Goal: Transaction & Acquisition: Purchase product/service

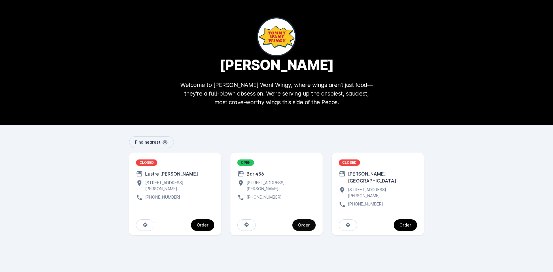
click at [303, 223] on div "Order" at bounding box center [304, 225] width 12 height 4
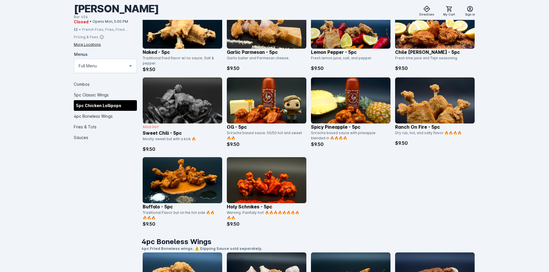
scroll to position [374, 0]
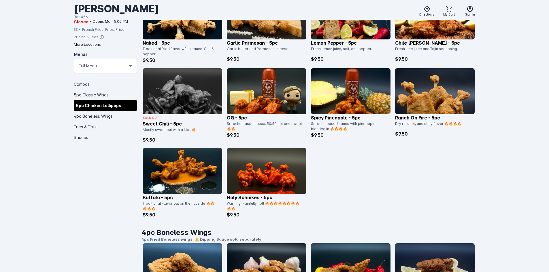
click at [170, 182] on img at bounding box center [182, 171] width 79 height 46
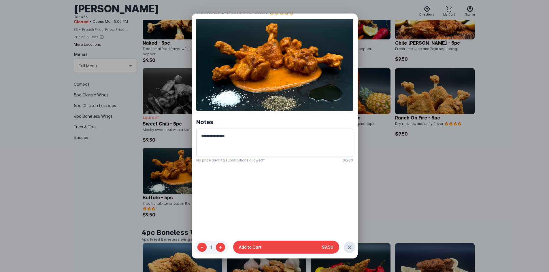
scroll to position [0, 0]
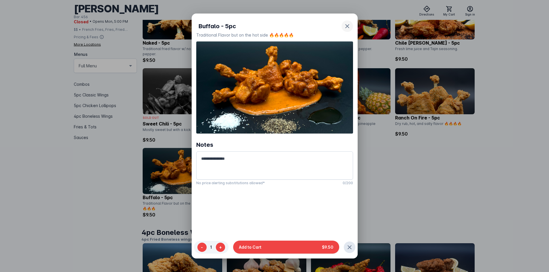
click at [344, 26] on icon "button" at bounding box center [347, 26] width 7 height 7
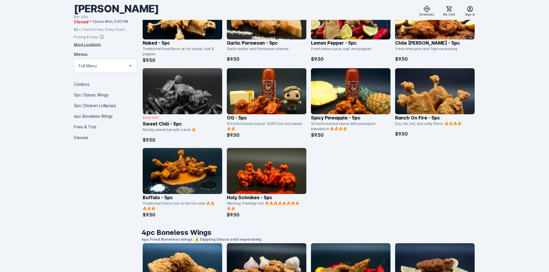
scroll to position [374, 0]
click at [270, 175] on img at bounding box center [266, 171] width 79 height 46
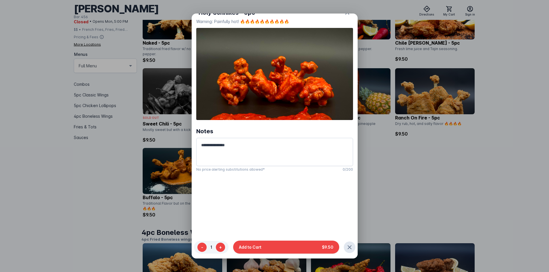
scroll to position [0, 0]
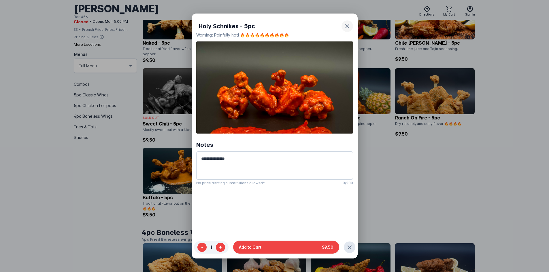
click at [345, 26] on icon "button" at bounding box center [347, 26] width 4 height 4
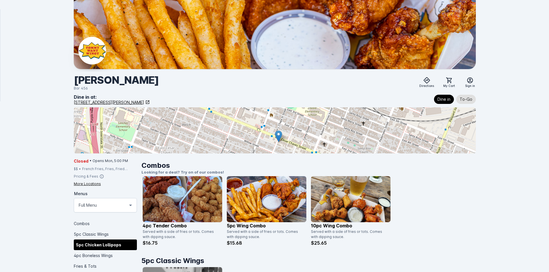
scroll to position [374, 0]
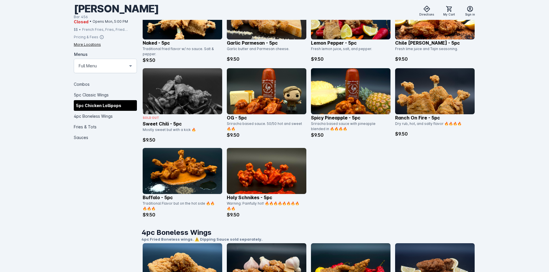
click at [342, 195] on div "Naked - 5pc Traditional fried flavor w/ no sauce. Salt & pepper. $9.50 Garlic P…" at bounding box center [309, 105] width 332 height 225
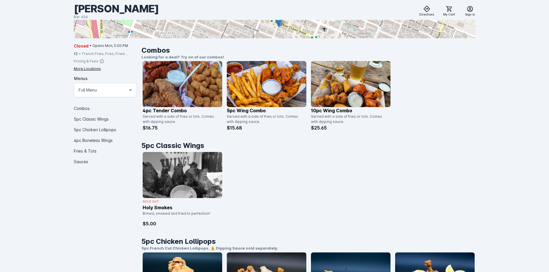
scroll to position [0, 0]
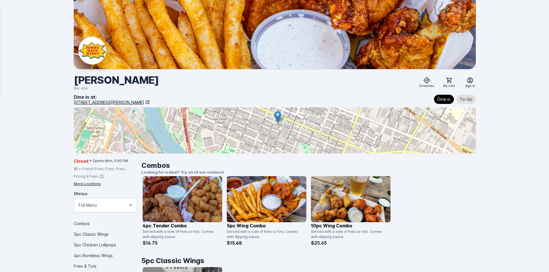
click at [316, 135] on div at bounding box center [275, 130] width 402 height 46
